Goal: Information Seeking & Learning: Learn about a topic

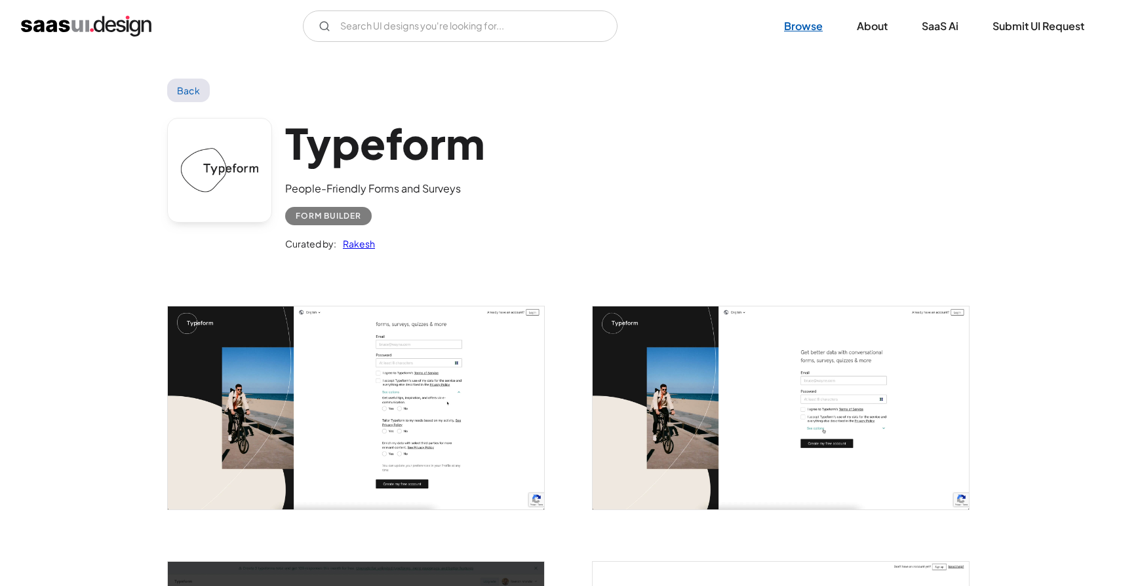
click at [806, 31] on link "Browse" at bounding box center [803, 26] width 70 height 29
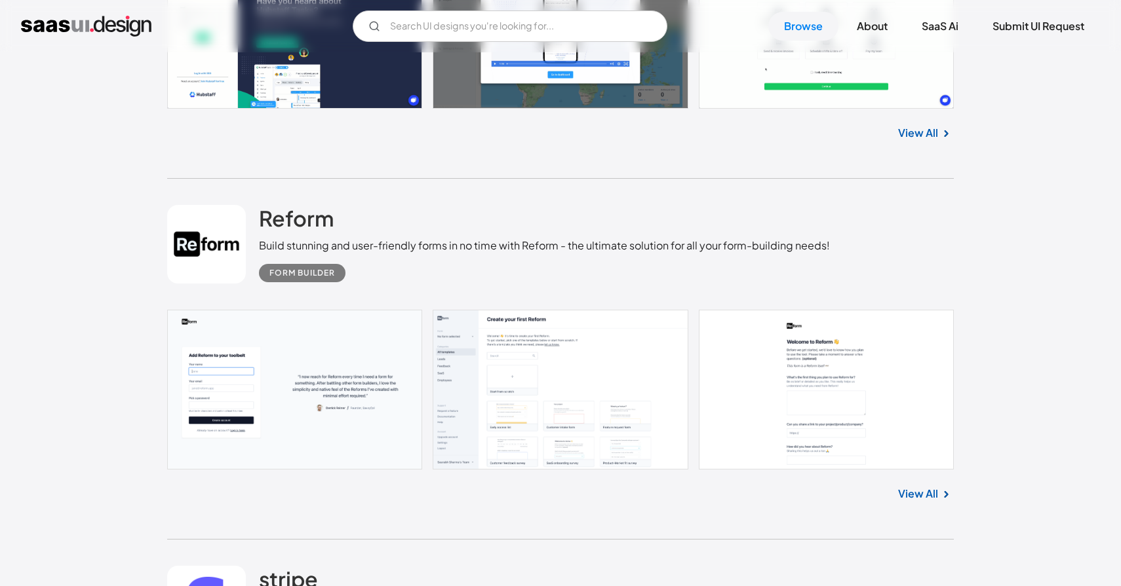
scroll to position [602, 0]
click at [912, 495] on link "View All" at bounding box center [918, 494] width 40 height 16
click at [505, 32] on input "Email Form" at bounding box center [510, 25] width 315 height 31
click at [476, 24] on input "surveymonkey" at bounding box center [510, 25] width 315 height 31
type input "surveymonkey"
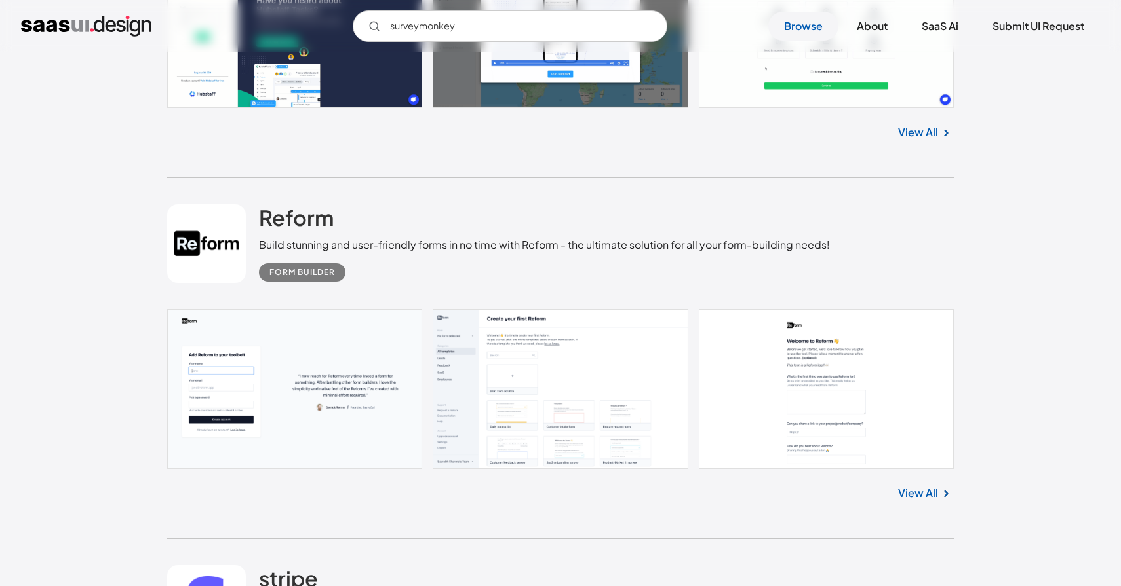
click at [805, 28] on link "Browse" at bounding box center [803, 26] width 70 height 29
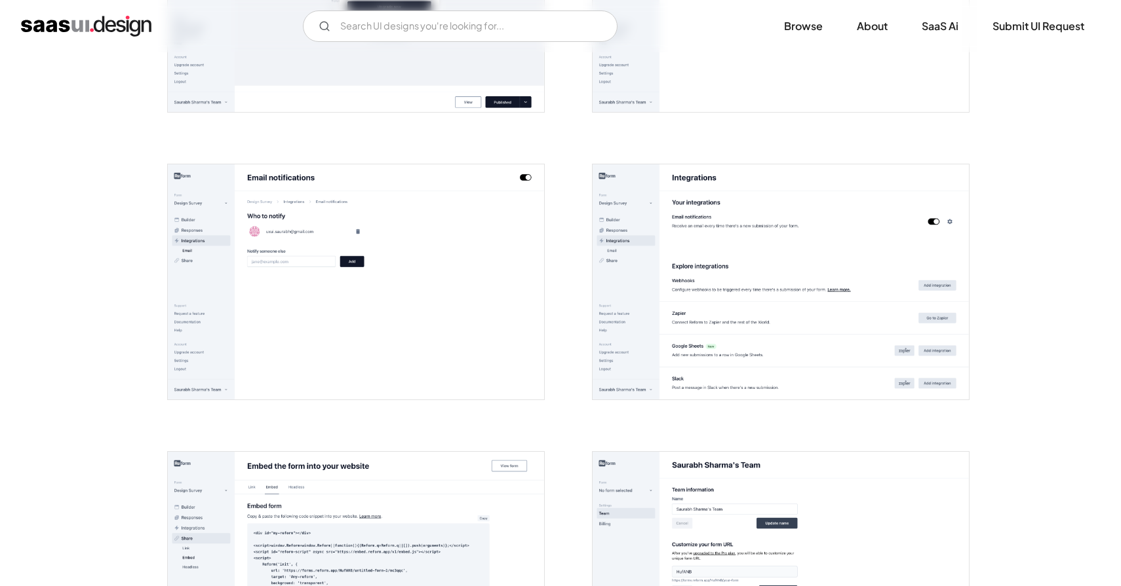
scroll to position [2157, 0]
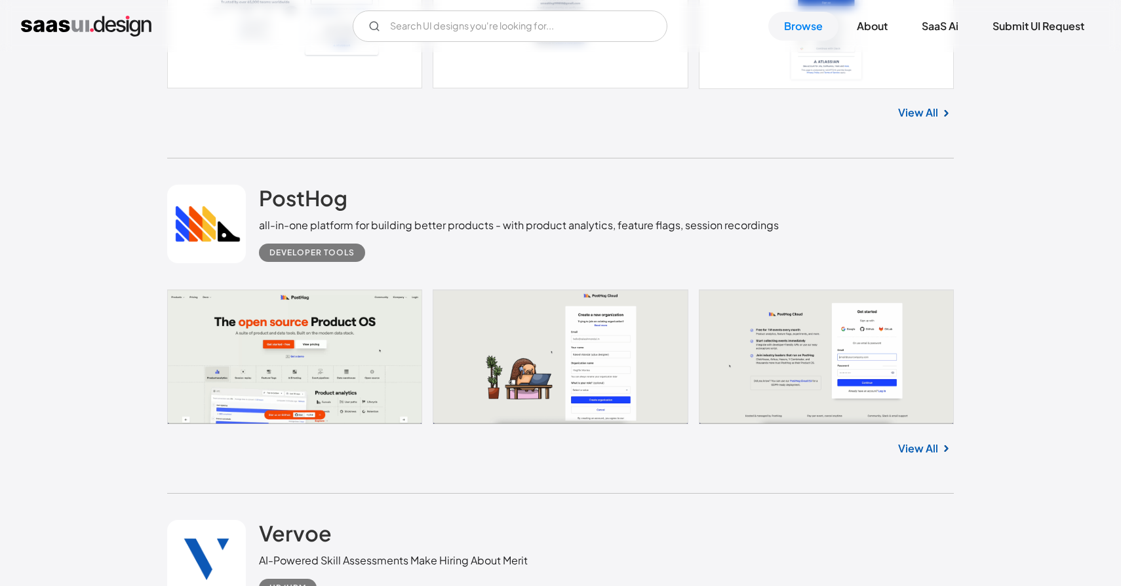
scroll to position [3982, 0]
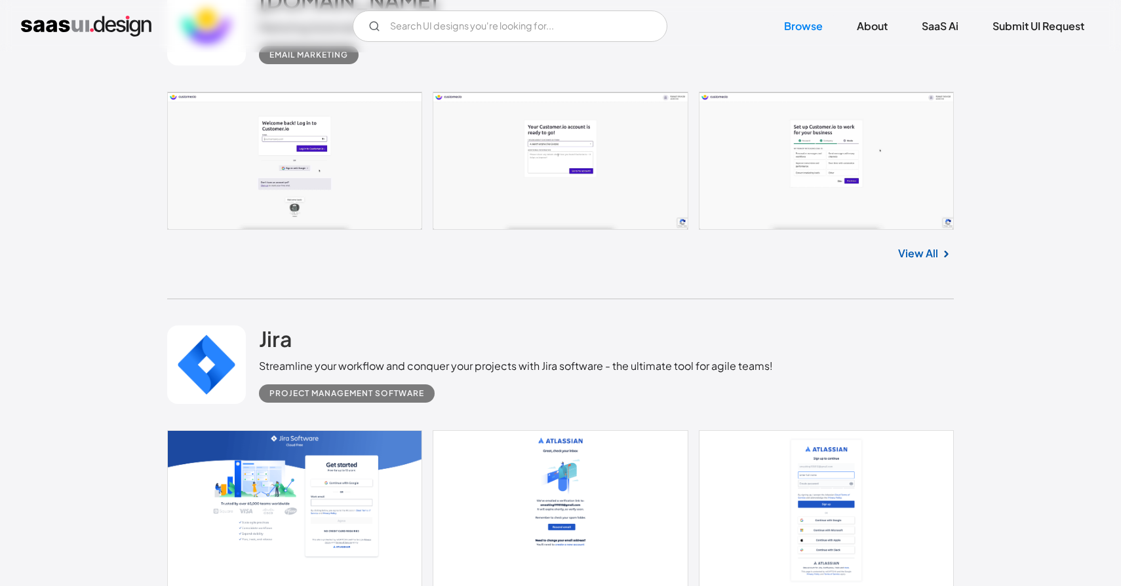
click at [921, 20] on link "SaaS Ai" at bounding box center [940, 26] width 68 height 29
